Goal: Check status: Check status

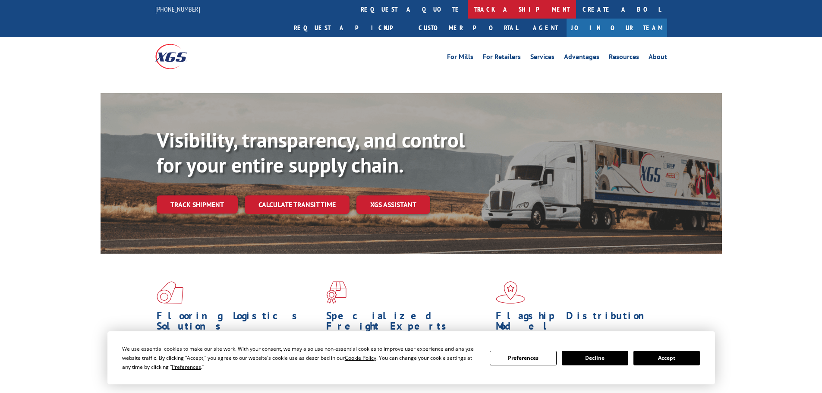
click at [468, 11] on link "track a shipment" at bounding box center [522, 9] width 108 height 19
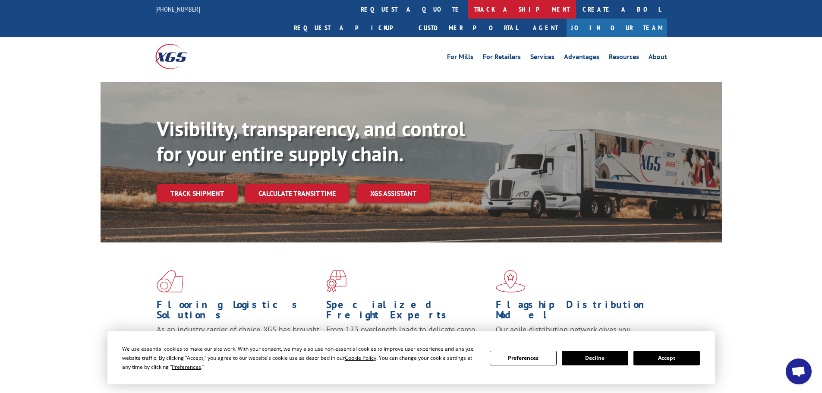
click at [468, 10] on link "track a shipment" at bounding box center [522, 9] width 108 height 19
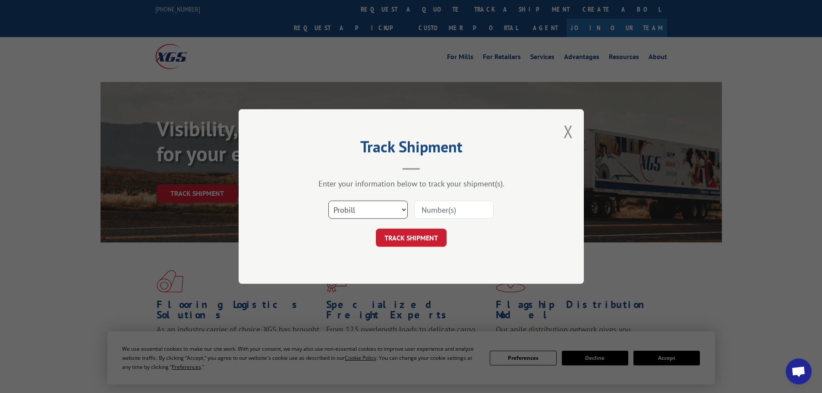
click at [367, 215] on select "Select category... Probill BOL PO" at bounding box center [367, 210] width 79 height 18
select select "bol"
click at [328, 201] on select "Select category... Probill BOL PO" at bounding box center [367, 210] width 79 height 18
click at [423, 210] on input at bounding box center [453, 210] width 79 height 18
paste input "5158059-"
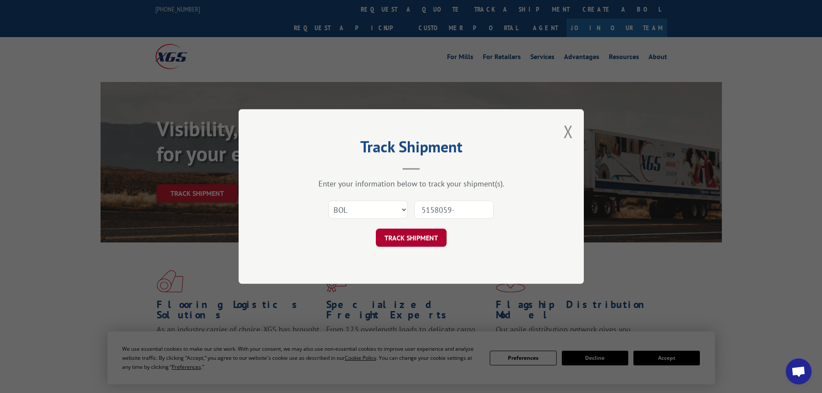
type input "5158059-"
click at [411, 237] on button "TRACK SHIPMENT" at bounding box center [411, 238] width 71 height 18
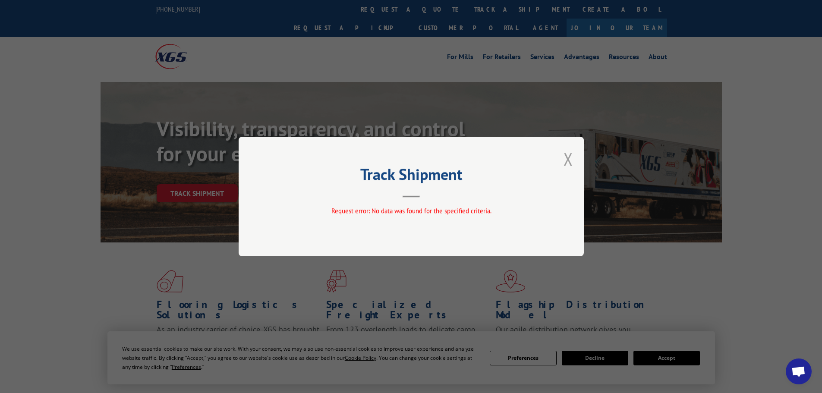
click at [569, 160] on button "Close modal" at bounding box center [567, 159] width 9 height 23
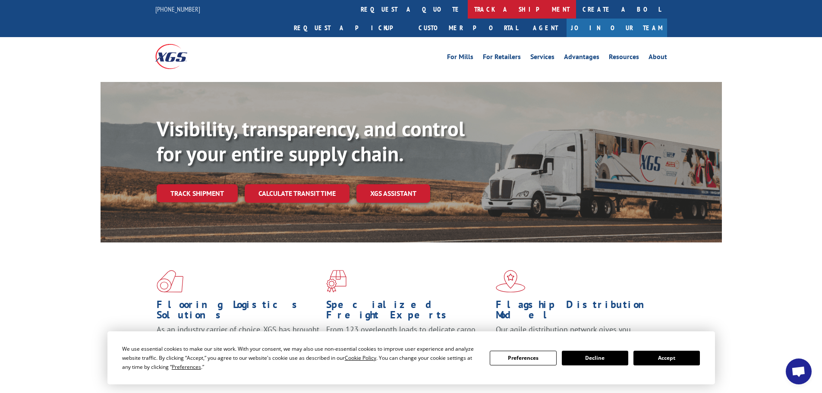
click at [468, 8] on link "track a shipment" at bounding box center [522, 9] width 108 height 19
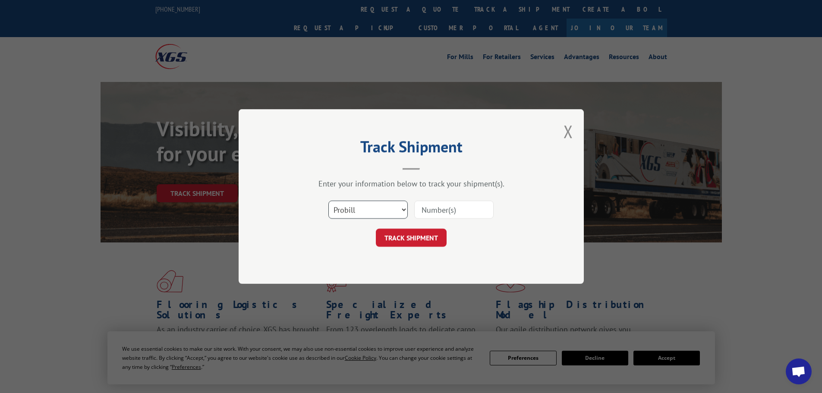
click at [382, 211] on select "Select category... Probill BOL PO" at bounding box center [367, 210] width 79 height 18
select select "bol"
click at [328, 201] on select "Select category... Probill BOL PO" at bounding box center [367, 210] width 79 height 18
click at [430, 211] on input at bounding box center [453, 210] width 79 height 18
paste input "5158059-"
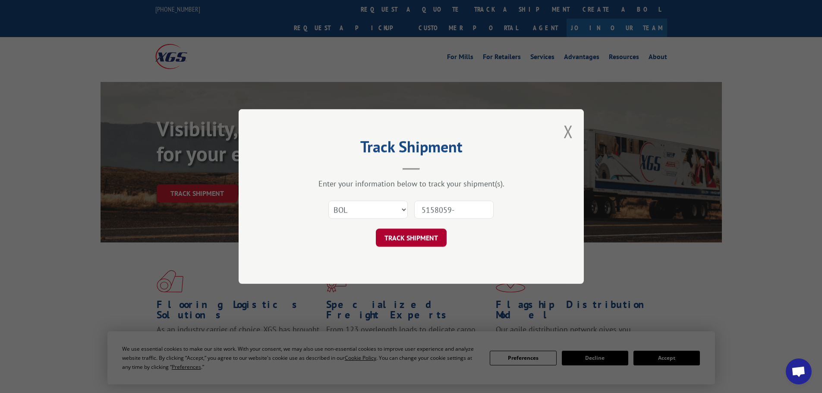
type input "5158059-"
click at [408, 239] on button "TRACK SHIPMENT" at bounding box center [411, 238] width 71 height 18
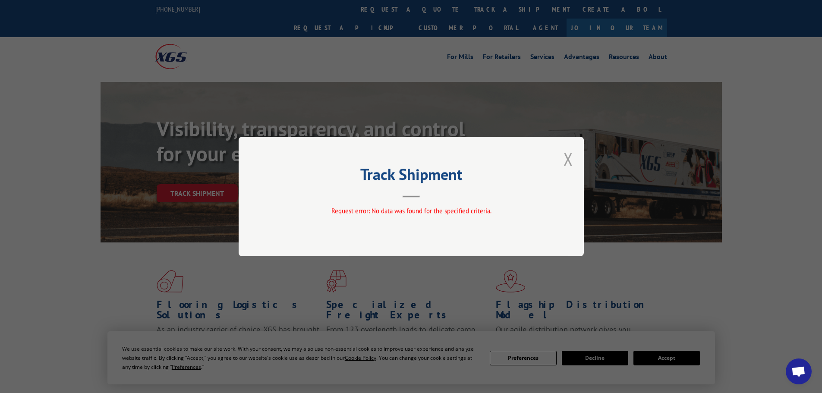
drag, startPoint x: 568, startPoint y: 158, endPoint x: 512, endPoint y: 110, distance: 73.5
click at [568, 156] on button "Close modal" at bounding box center [567, 159] width 9 height 23
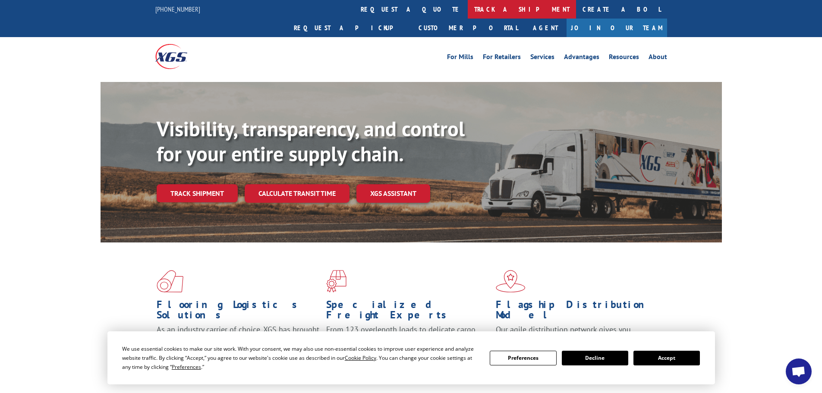
click at [468, 14] on link "track a shipment" at bounding box center [522, 9] width 108 height 19
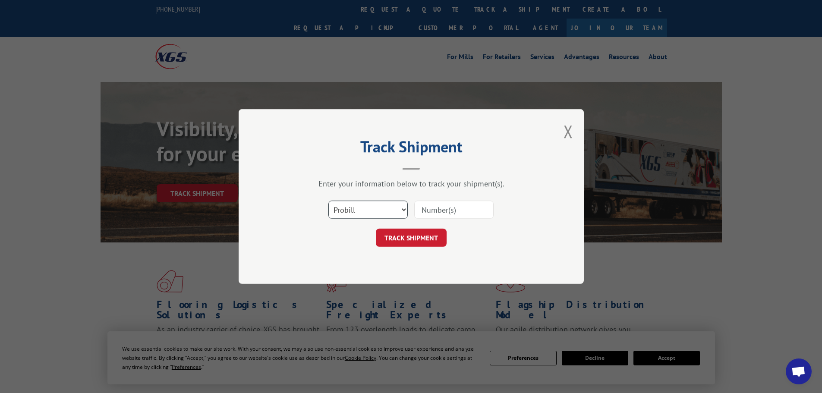
click at [380, 207] on select "Select category... Probill BOL PO" at bounding box center [367, 210] width 79 height 18
select select "bol"
click at [328, 201] on select "Select category... Probill BOL PO" at bounding box center [367, 210] width 79 height 18
click at [424, 212] on input at bounding box center [453, 210] width 79 height 18
paste input "5158059"
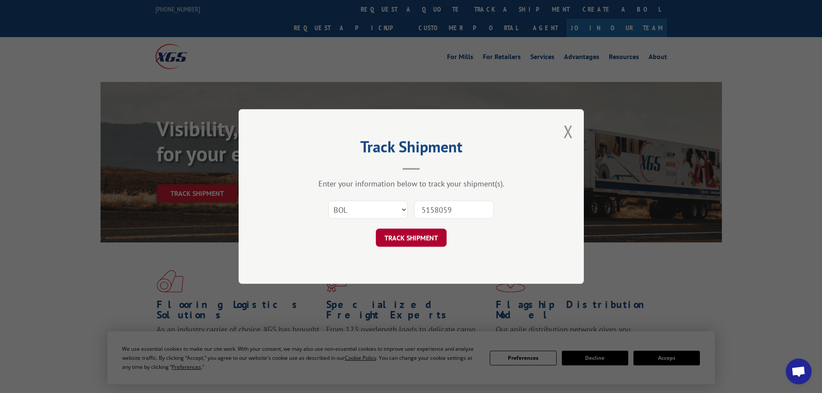
type input "5158059"
click at [416, 238] on button "TRACK SHIPMENT" at bounding box center [411, 238] width 71 height 18
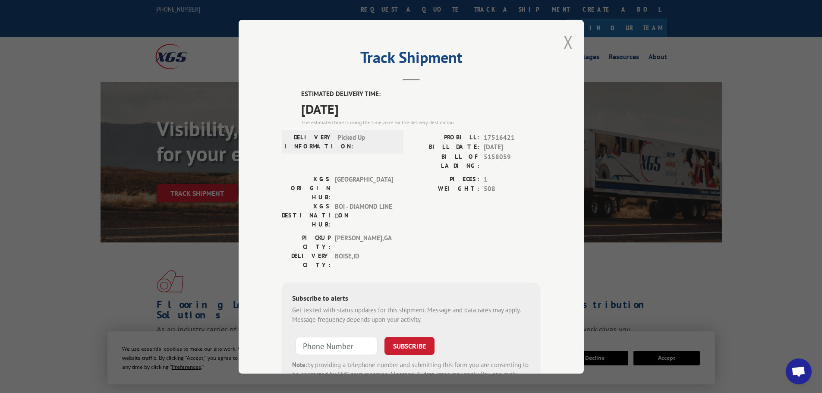
click at [563, 43] on button "Close modal" at bounding box center [567, 42] width 9 height 23
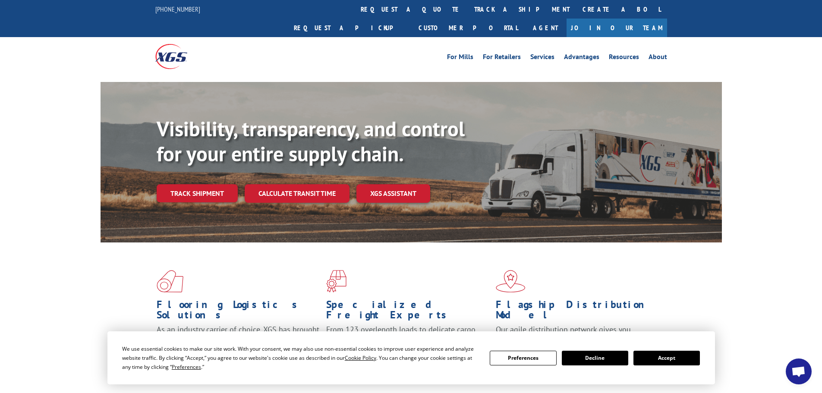
click at [351, 50] on div "For [PERSON_NAME] For Retailers Services Advantages Resources About For [PERSON…" at bounding box center [475, 56] width 384 height 13
click at [714, 267] on div "Flooring Logistics Solutions As an industry carrier of choice, XGS has brought …" at bounding box center [410, 321] width 621 height 158
